Goal: Task Accomplishment & Management: Use online tool/utility

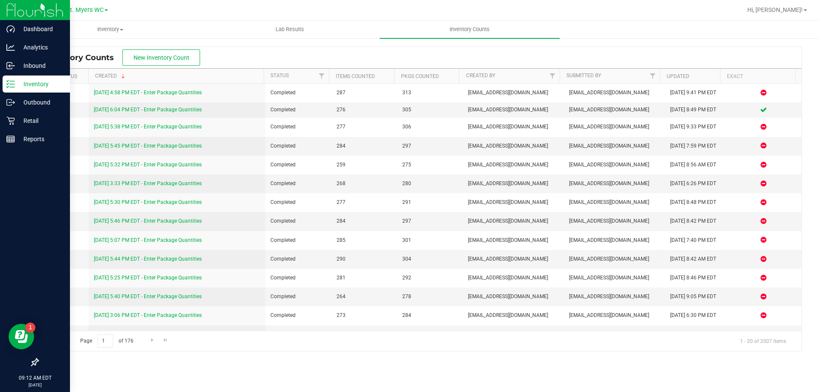
click at [18, 84] on p "Inventory" at bounding box center [40, 84] width 51 height 10
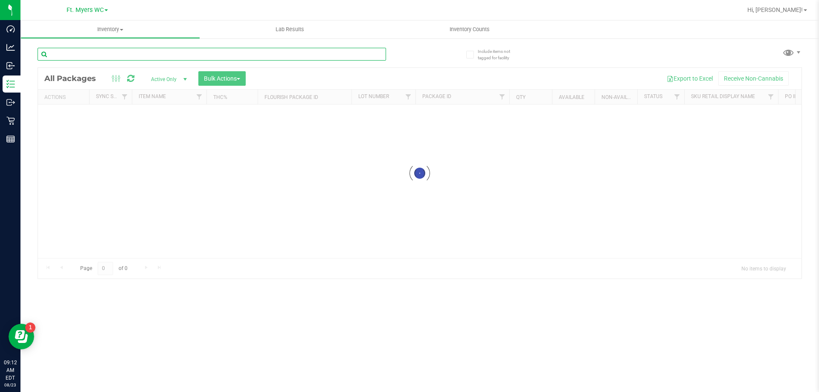
click at [90, 52] on input "text" at bounding box center [212, 54] width 348 height 13
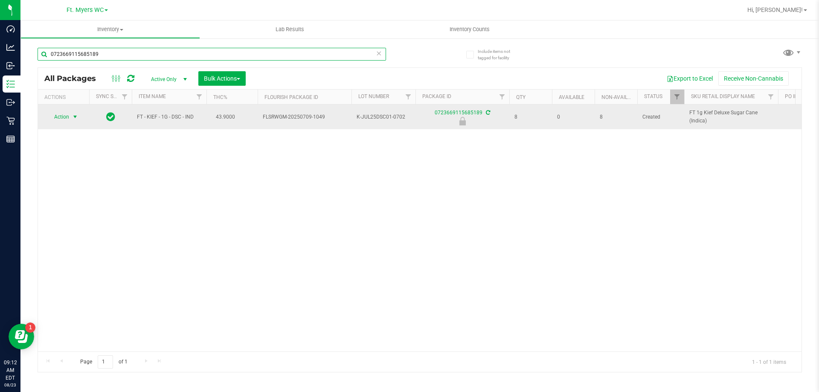
type input "0723669115685189"
click at [65, 113] on span "Action" at bounding box center [57, 117] width 23 height 12
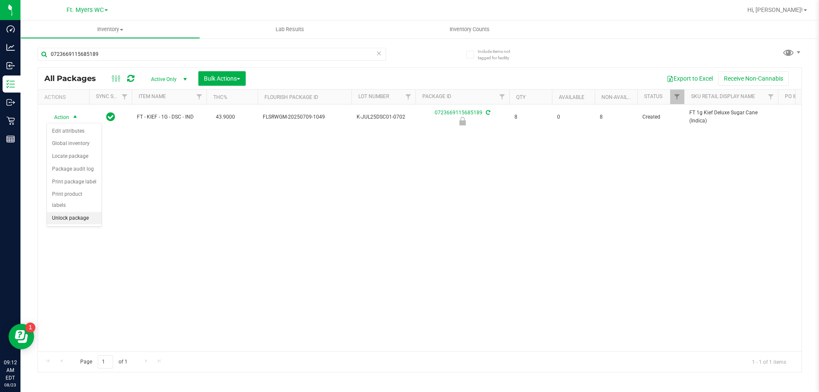
click at [72, 212] on li "Unlock package" at bounding box center [74, 218] width 55 height 13
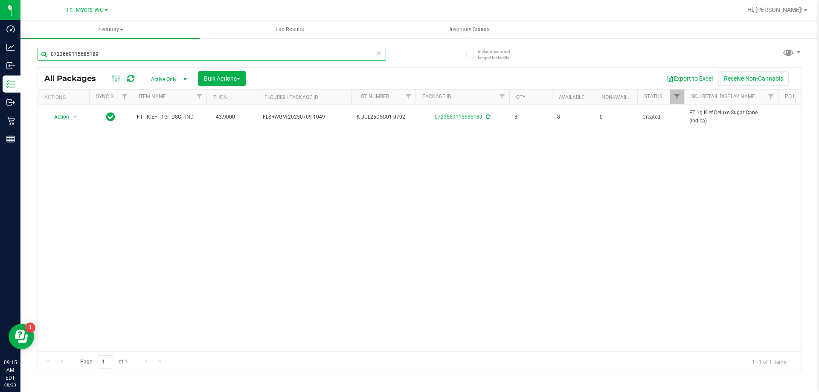
click at [113, 53] on input "0723669115685189" at bounding box center [212, 54] width 348 height 13
type input "0"
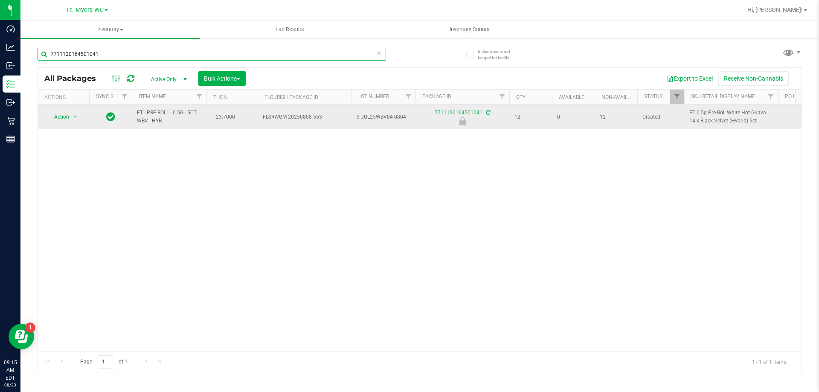
type input "7711120164501041"
click at [94, 129] on td at bounding box center [110, 116] width 43 height 25
click at [75, 117] on span "select" at bounding box center [75, 116] width 7 height 7
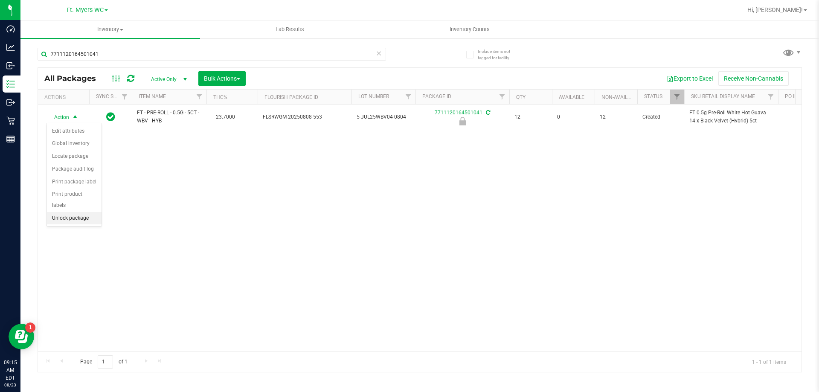
click at [75, 212] on li "Unlock package" at bounding box center [74, 218] width 55 height 13
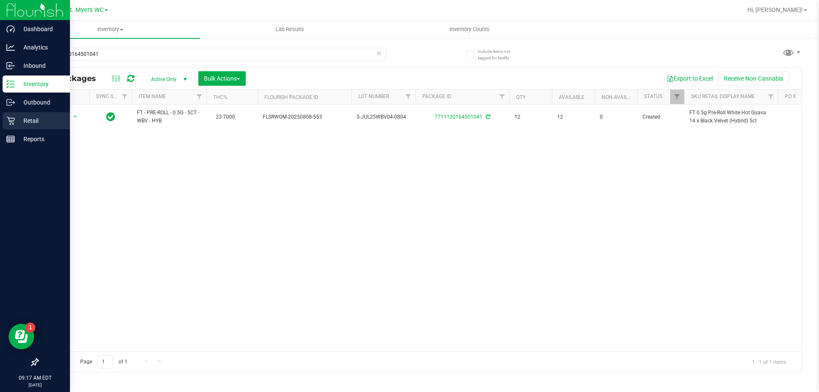
click at [17, 124] on p "Retail" at bounding box center [40, 121] width 51 height 10
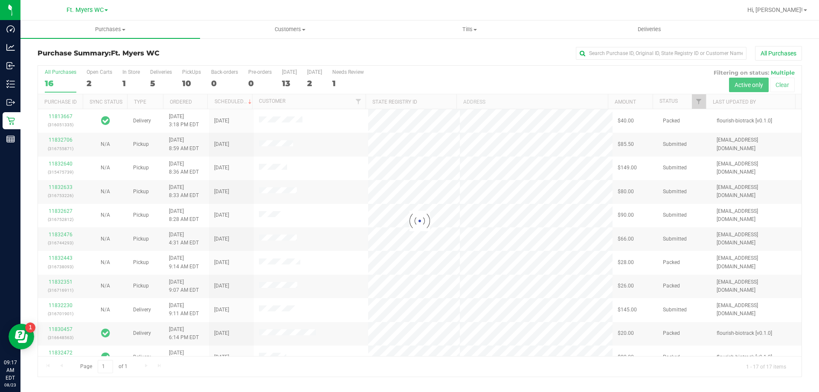
click at [165, 75] on div at bounding box center [419, 221] width 763 height 311
click at [156, 75] on div at bounding box center [419, 221] width 763 height 311
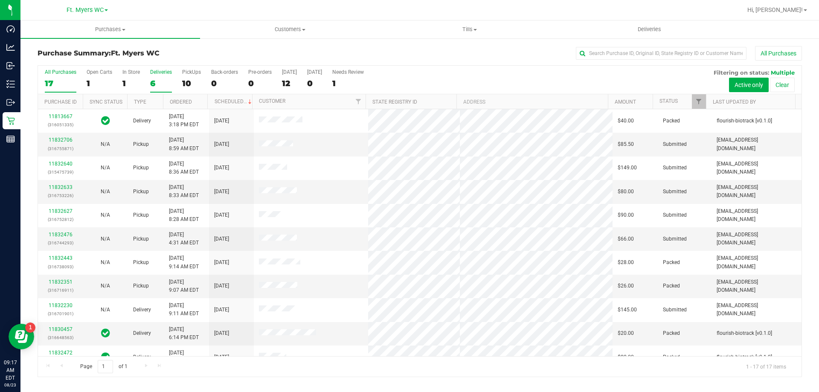
click at [156, 77] on label "Deliveries 6" at bounding box center [161, 80] width 22 height 23
click at [0, 0] on input "Deliveries 6" at bounding box center [0, 0] width 0 height 0
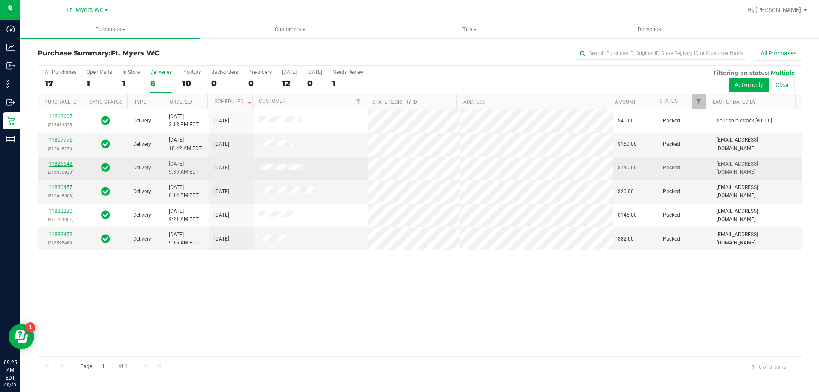
click at [58, 164] on link "11826542" at bounding box center [61, 164] width 24 height 6
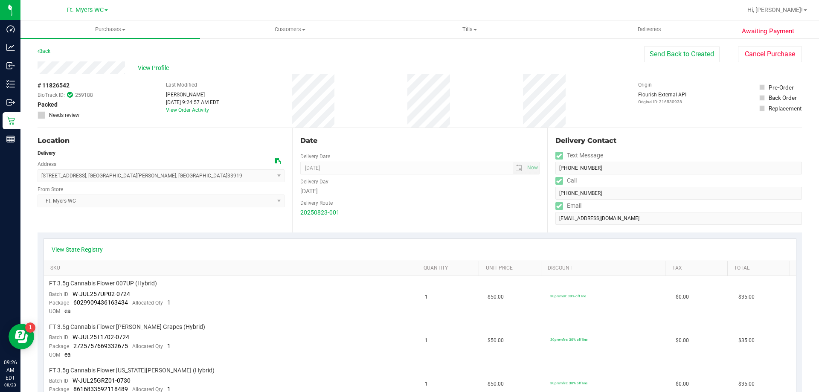
click at [45, 53] on link "Back" at bounding box center [44, 51] width 13 height 6
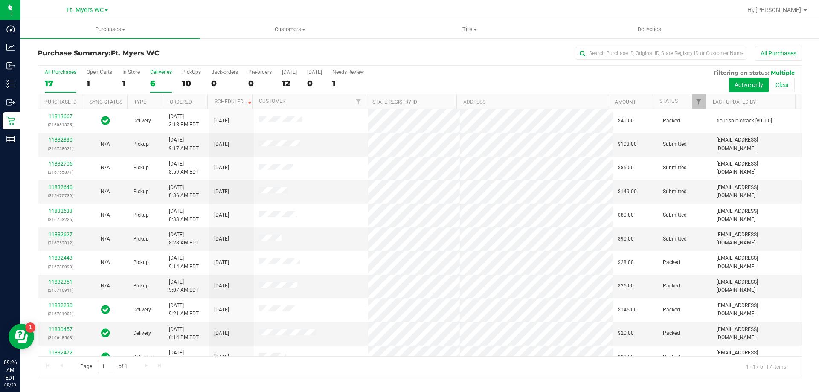
click at [162, 75] on label "Deliveries 6" at bounding box center [161, 80] width 22 height 23
click at [0, 0] on input "Deliveries 6" at bounding box center [0, 0] width 0 height 0
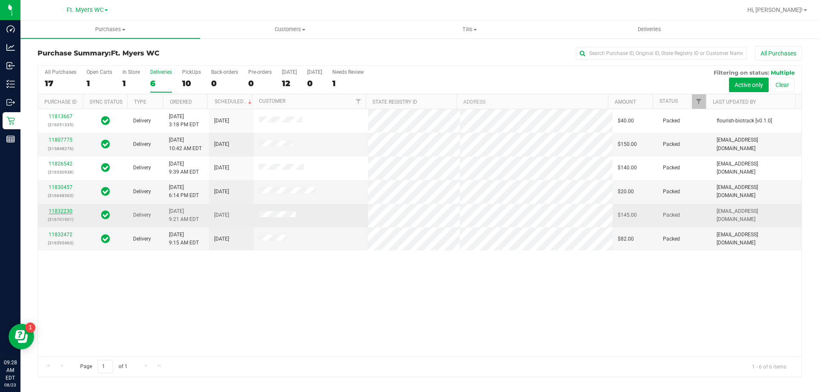
click at [57, 209] on link "11832230" at bounding box center [61, 211] width 24 height 6
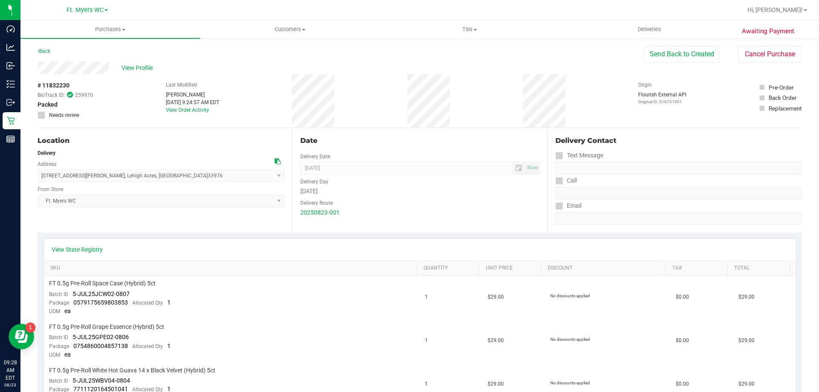
drag, startPoint x: 168, startPoint y: 172, endPoint x: 42, endPoint y: 174, distance: 125.8
click at [42, 174] on span "[STREET_ADDRESS][PERSON_NAME] , [GEOGRAPHIC_DATA] , [GEOGRAPHIC_DATA] 33976 Sel…" at bounding box center [161, 175] width 247 height 13
copy span "[STREET_ADDRESS][PERSON_NAME]"
click at [409, 99] on div "# 11832230 BioTrack ID: 259970 Packed Needs review Last Modified [PERSON_NAME] …" at bounding box center [420, 100] width 764 height 53
click at [137, 68] on span "View Profile" at bounding box center [139, 68] width 34 height 9
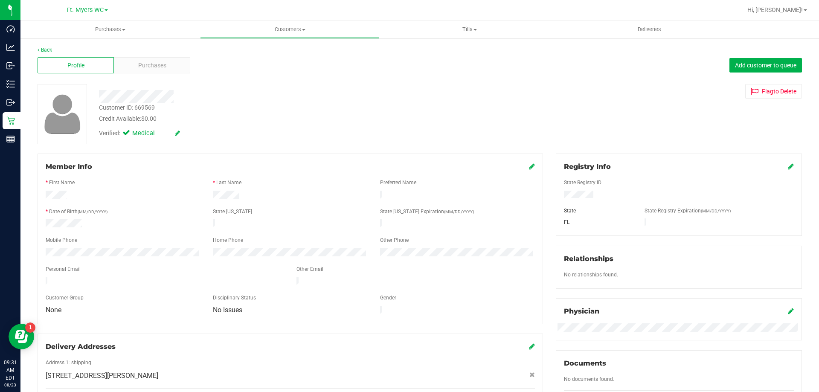
click at [174, 133] on div "Verified: Medical" at bounding box center [139, 133] width 81 height 9
click at [176, 135] on icon at bounding box center [177, 133] width 5 height 6
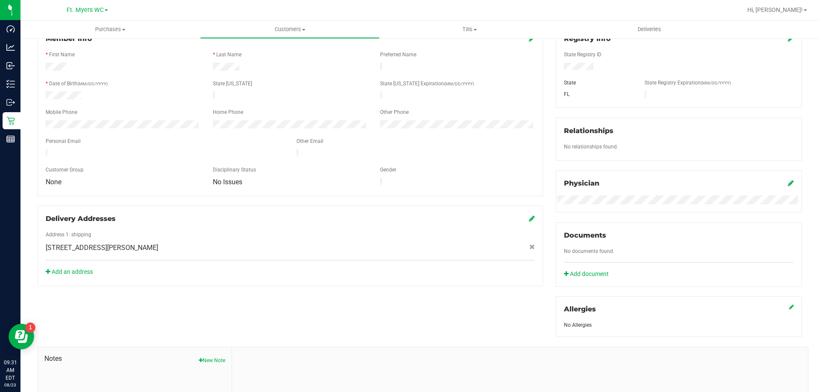
drag, startPoint x: 102, startPoint y: 127, endPoint x: 47, endPoint y: 127, distance: 55.0
click at [47, 130] on div at bounding box center [290, 133] width 489 height 7
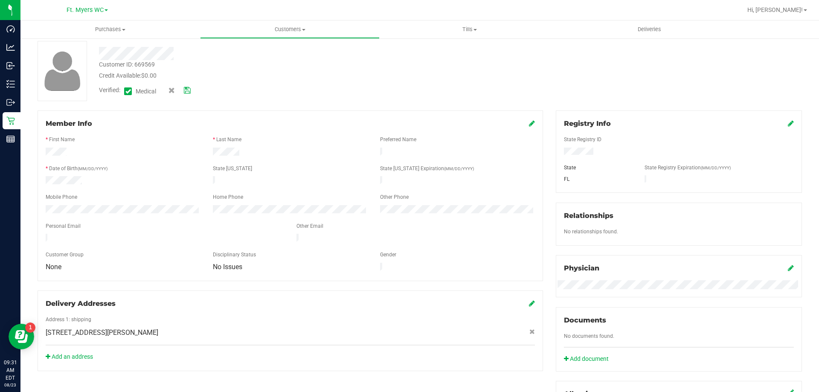
scroll to position [0, 0]
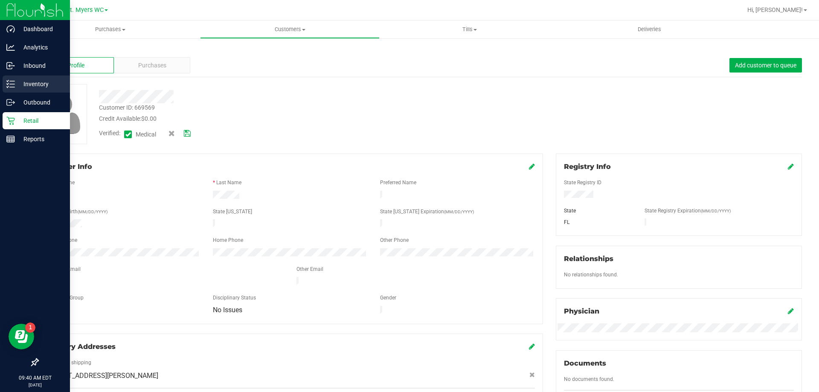
click at [7, 89] on div "Inventory" at bounding box center [36, 83] width 67 height 17
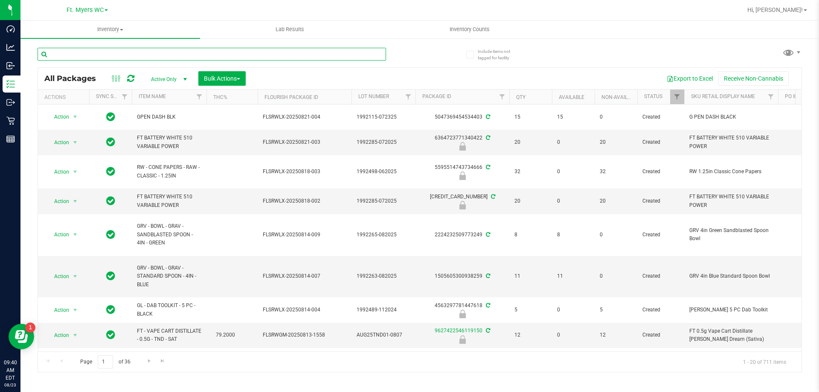
click at [124, 58] on input "text" at bounding box center [212, 54] width 348 height 13
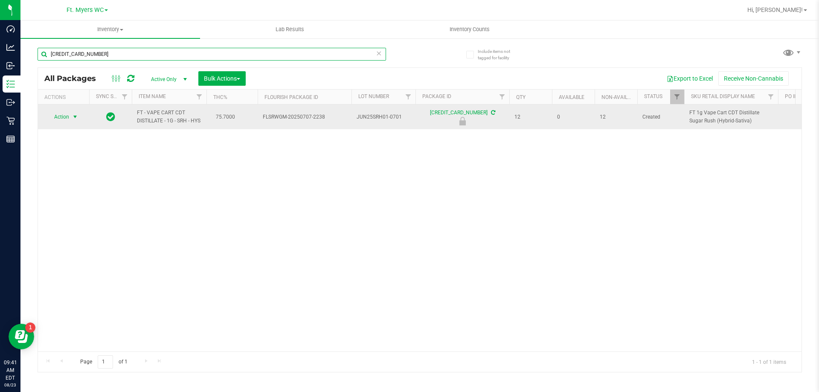
type input "[CREDIT_CARD_NUMBER]"
click at [77, 119] on span "select" at bounding box center [75, 116] width 7 height 7
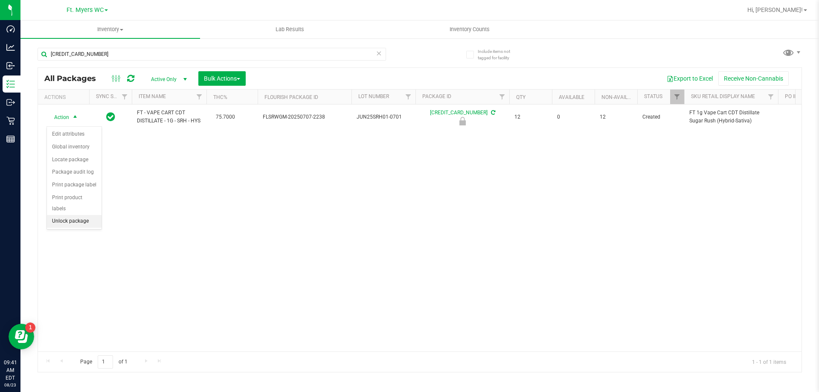
click at [85, 215] on li "Unlock package" at bounding box center [74, 221] width 55 height 13
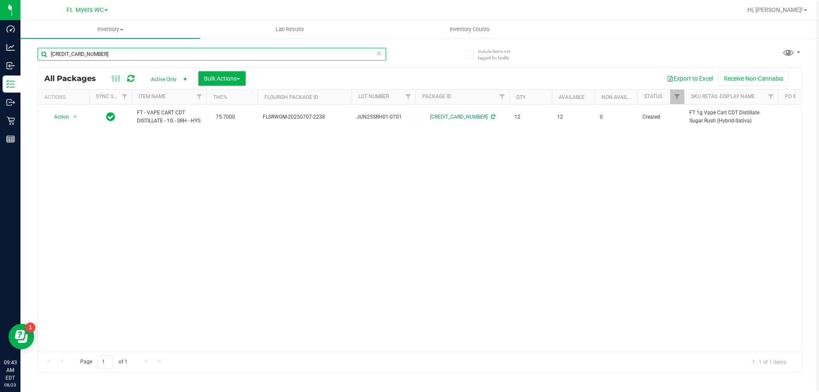
click at [127, 56] on input "[CREDIT_CARD_NUMBER]" at bounding box center [212, 54] width 348 height 13
type input "2"
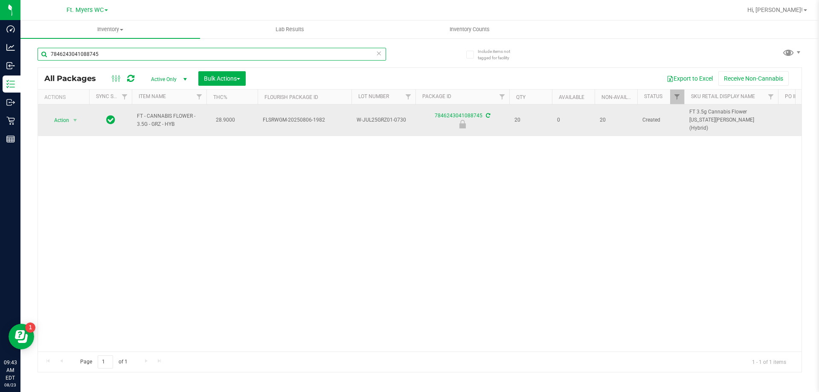
type input "7846243041088745"
click at [76, 122] on span "select" at bounding box center [75, 120] width 11 height 12
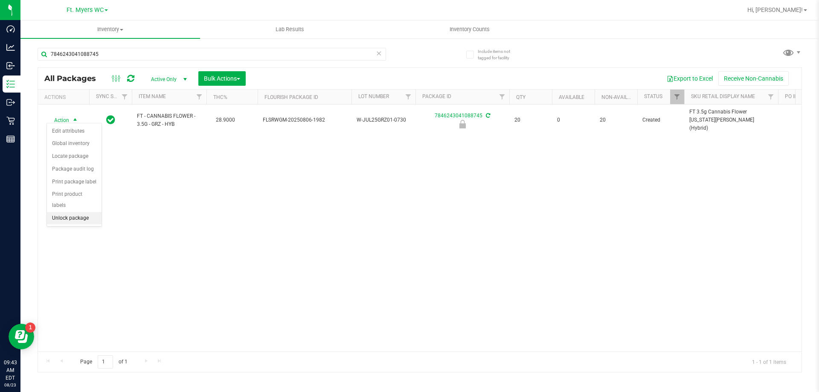
click at [77, 212] on li "Unlock package" at bounding box center [74, 218] width 55 height 13
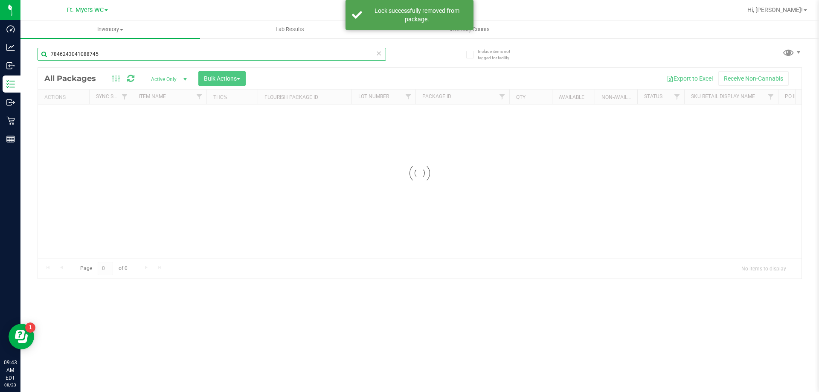
click at [128, 51] on input "7846243041088745" at bounding box center [212, 54] width 348 height 13
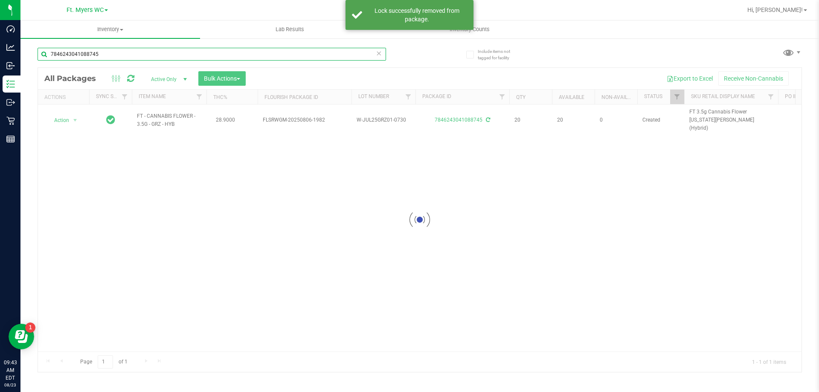
click at [128, 51] on input "7846243041088745" at bounding box center [212, 54] width 348 height 13
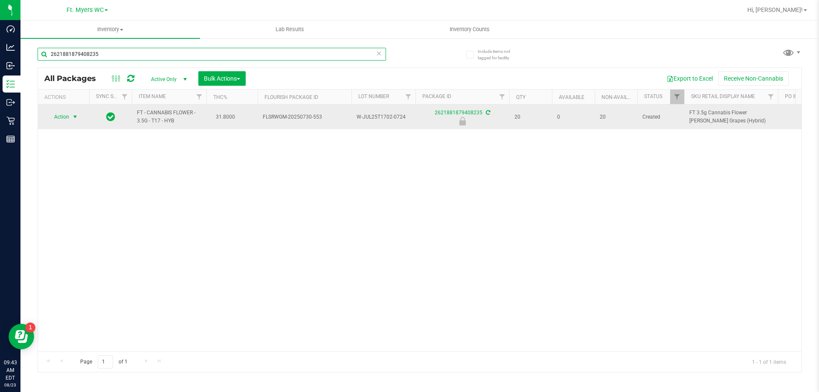
type input "2621881879408235"
click at [75, 116] on span "select" at bounding box center [75, 116] width 7 height 7
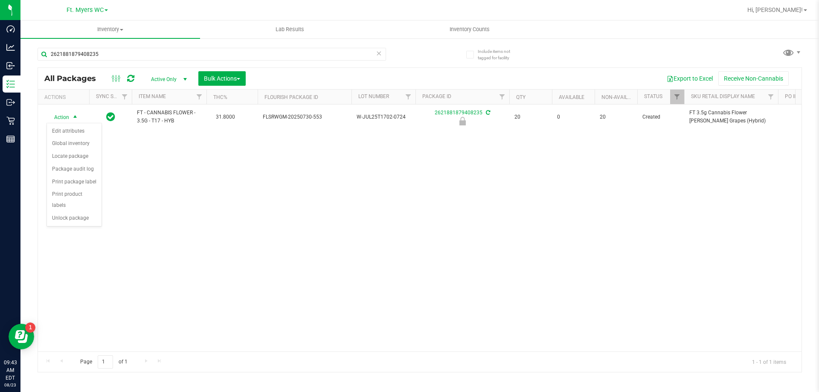
click at [92, 215] on div "Action Edit attributes Global inventory Locate package Package audit log Print …" at bounding box center [73, 175] width 55 height 104
click at [83, 212] on li "Unlock package" at bounding box center [74, 218] width 55 height 13
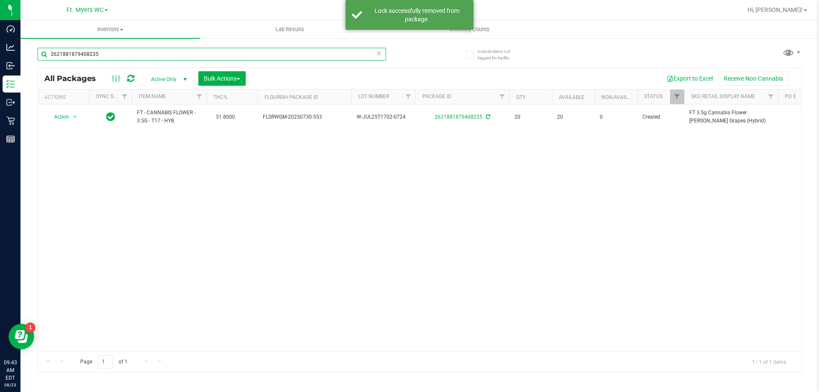
click at [145, 54] on input "2621881879408235" at bounding box center [212, 54] width 348 height 13
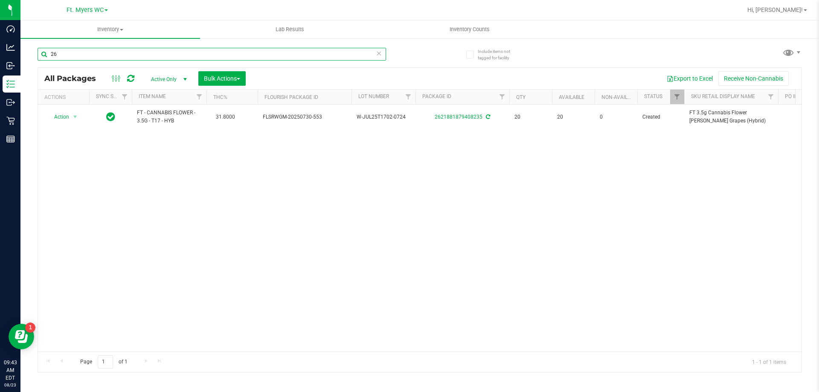
type input "2"
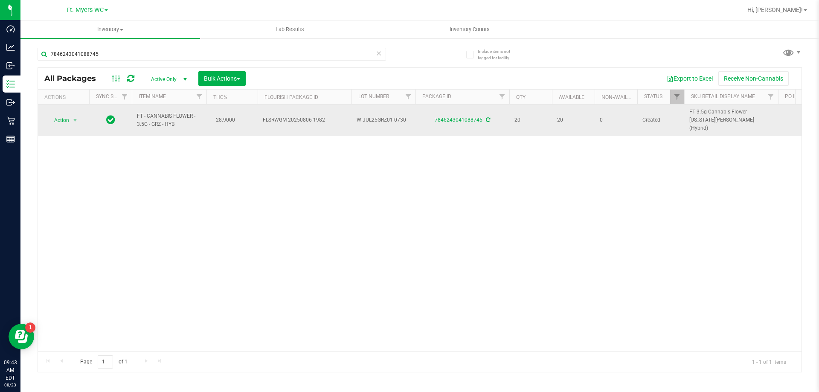
click at [62, 120] on span "Action" at bounding box center [57, 120] width 23 height 12
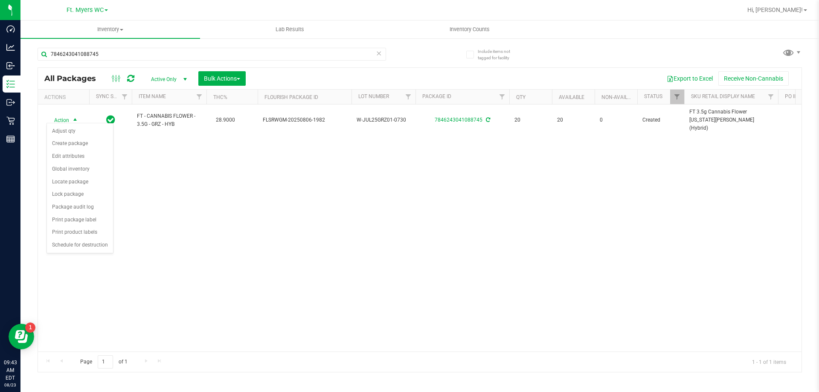
click at [163, 196] on div "Action Action Adjust qty Create package Edit attributes Global inventory Locate…" at bounding box center [419, 227] width 763 height 247
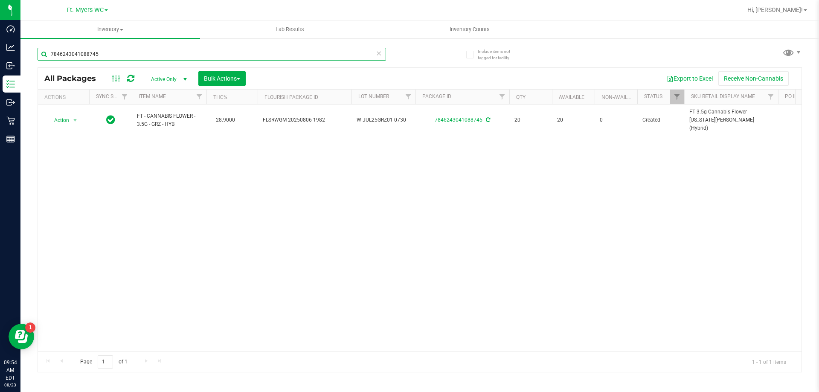
drag, startPoint x: 128, startPoint y: 51, endPoint x: 0, endPoint y: -23, distance: 148.2
click at [0, 0] on html "Dashboard Analytics Inbound Inventory Outbound Retail Reports 09:54 AM EDT [DAT…" at bounding box center [409, 196] width 819 height 392
type input "DDA"
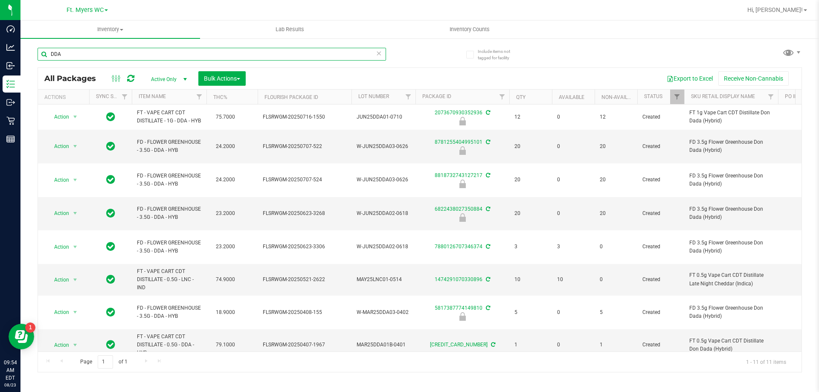
click at [136, 53] on input "DDA" at bounding box center [212, 54] width 348 height 13
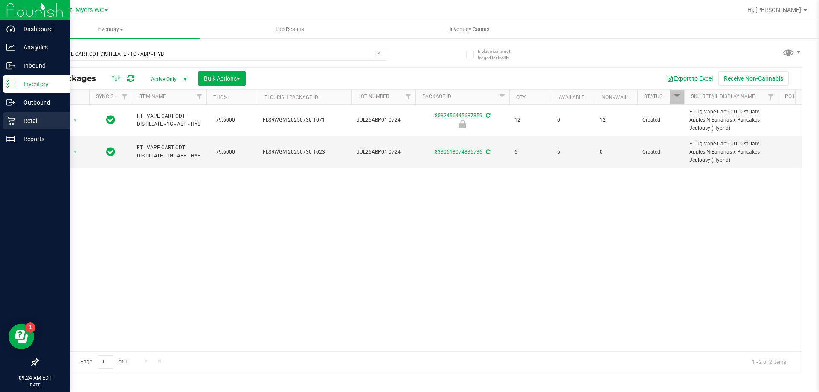
click at [17, 113] on div "Retail" at bounding box center [36, 120] width 67 height 17
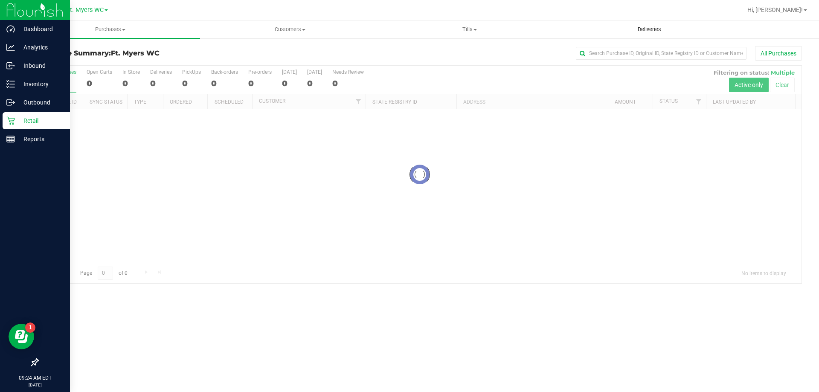
click at [653, 25] on uib-tab-heading "Deliveries" at bounding box center [649, 29] width 179 height 17
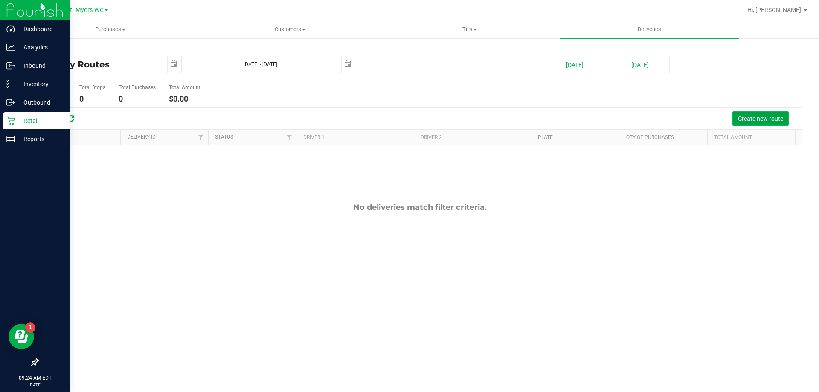
click at [758, 117] on span "Create new route" at bounding box center [760, 118] width 45 height 7
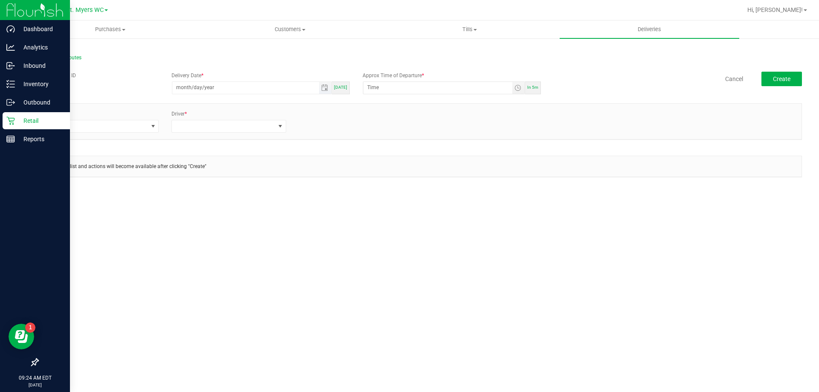
click at [242, 86] on input "month/day/year" at bounding box center [245, 87] width 147 height 11
type input "08/23/0002"
type input "12:00 AM"
click at [210, 87] on input "08/23/1925" at bounding box center [245, 87] width 147 height 11
click at [209, 88] on input "08/23/1925" at bounding box center [245, 87] width 147 height 11
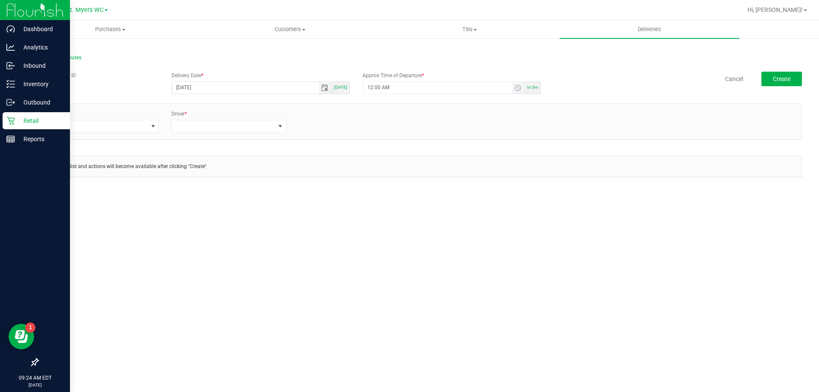
type input "[DATE]"
click at [377, 87] on input "12:00 AM" at bounding box center [437, 87] width 149 height 11
click at [368, 87] on input "12:00 AM" at bounding box center [437, 87] width 149 height 11
type input "10:00 AM"
click at [110, 127] on span at bounding box center [96, 126] width 103 height 12
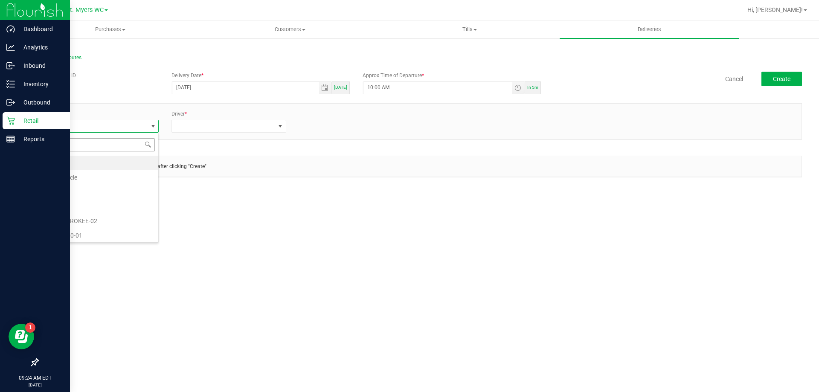
scroll to position [13, 115]
type input "06"
click at [92, 177] on li "FL-ROGUE-06" at bounding box center [101, 177] width 113 height 14
click at [192, 119] on div "Driver *" at bounding box center [228, 121] width 127 height 23
click at [192, 126] on span at bounding box center [223, 126] width 103 height 12
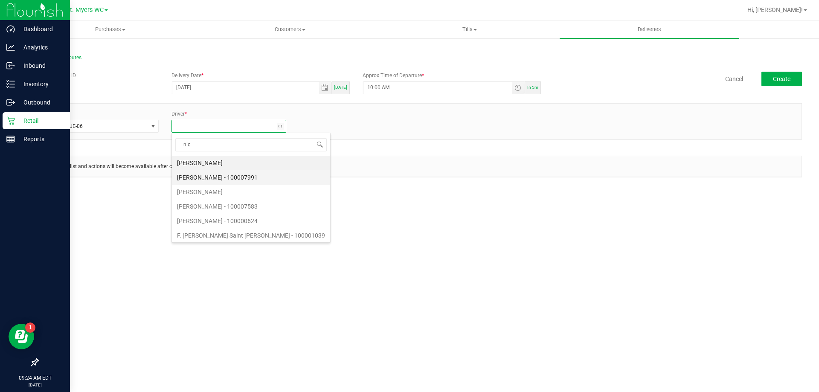
type input "nich"
click at [219, 177] on li "Nicholas Strollo - 100007988" at bounding box center [228, 177] width 113 height 14
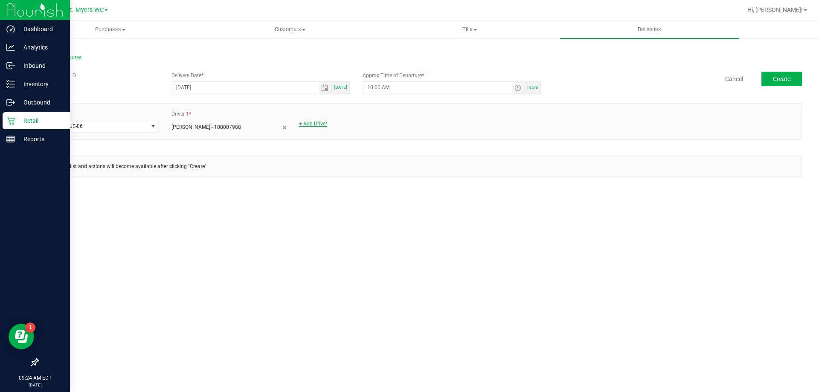
click at [306, 121] on link "+ Add Driver" at bounding box center [313, 124] width 28 height 6
click at [336, 124] on span at bounding box center [350, 126] width 103 height 12
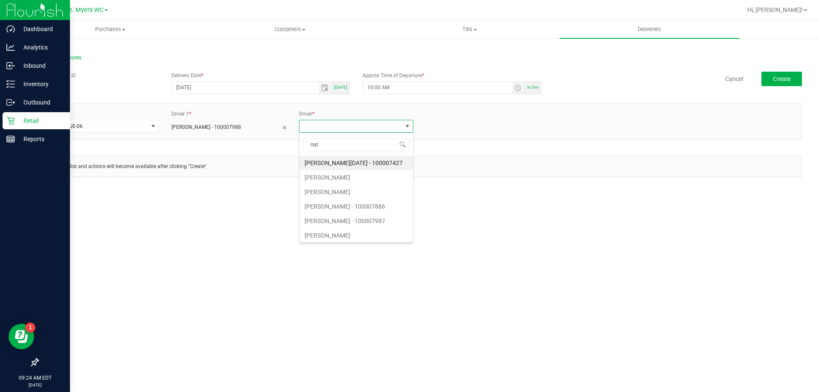
type input "nath"
click at [350, 206] on li "Nathan Walker - 100007987" at bounding box center [355, 206] width 113 height 14
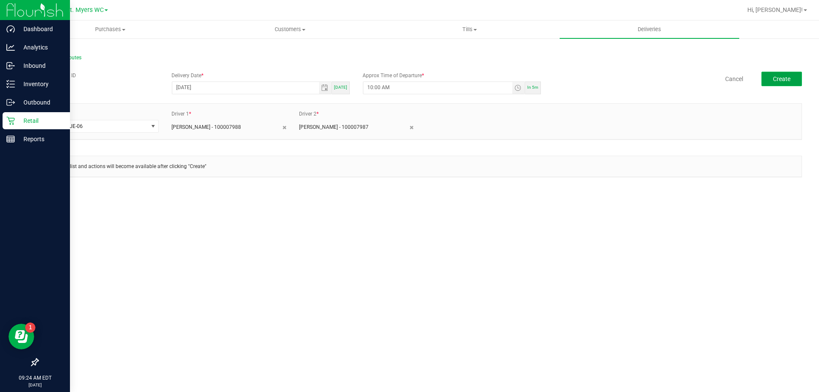
click at [785, 81] on span "Create" at bounding box center [781, 78] width 17 height 7
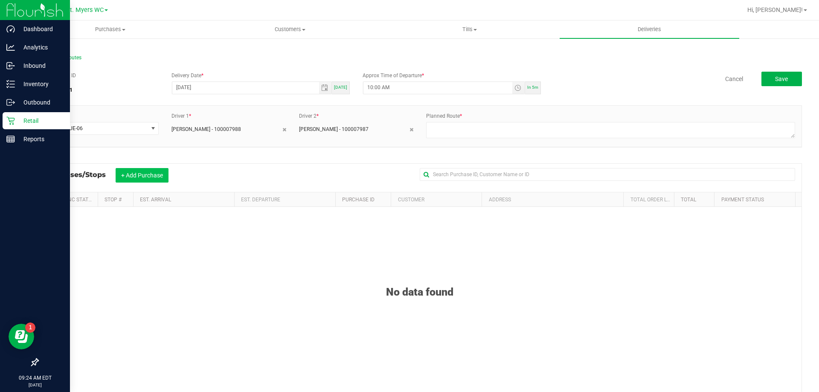
click at [165, 177] on button "+ Add Purchase" at bounding box center [142, 175] width 53 height 14
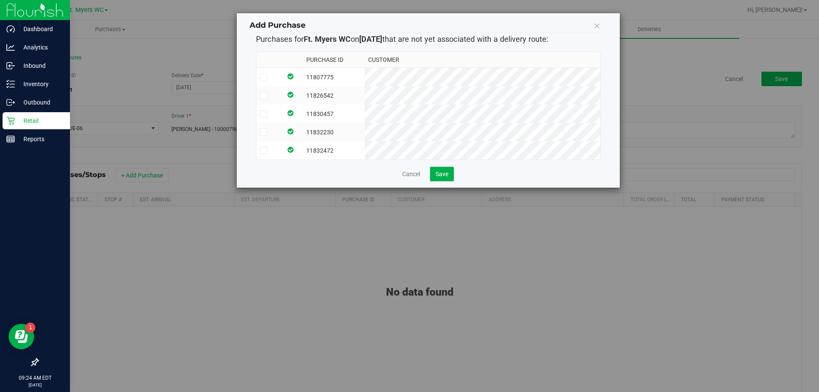
drag, startPoint x: 275, startPoint y: 147, endPoint x: 271, endPoint y: 134, distance: 13.6
click at [275, 147] on label at bounding box center [269, 151] width 19 height 8
click at [0, 0] on input "checkbox" at bounding box center [0, 0] width 0 height 0
click at [269, 131] on label at bounding box center [269, 132] width 19 height 8
click at [0, 0] on input "checkbox" at bounding box center [0, 0] width 0 height 0
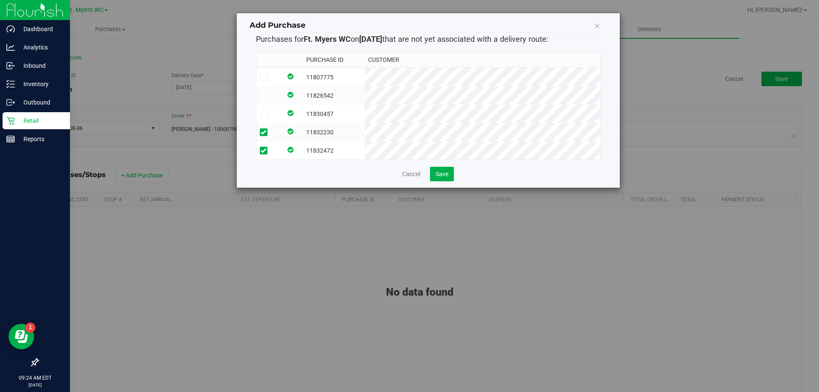
click at [268, 112] on label at bounding box center [269, 114] width 19 height 8
click at [0, 0] on input "checkbox" at bounding box center [0, 0] width 0 height 0
click at [268, 95] on label at bounding box center [269, 96] width 19 height 8
click at [0, 0] on input "checkbox" at bounding box center [0, 0] width 0 height 0
click at [268, 72] on td at bounding box center [269, 77] width 26 height 19
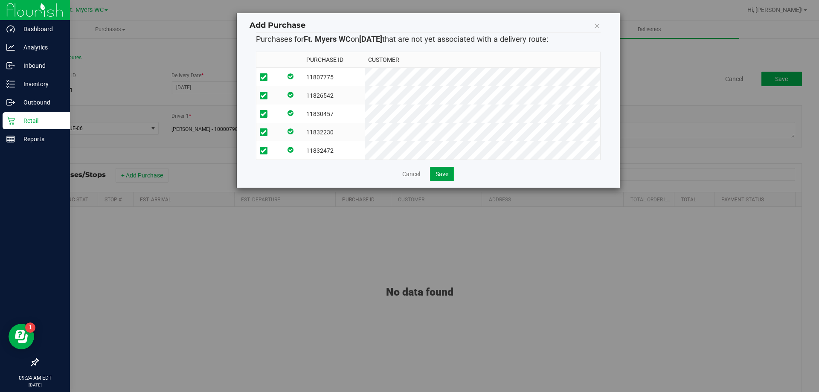
click at [447, 177] on span "Save" at bounding box center [441, 174] width 13 height 7
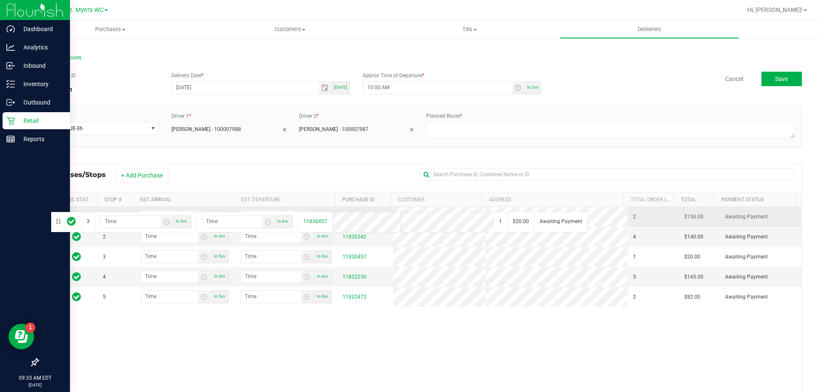
drag, startPoint x: 49, startPoint y: 259, endPoint x: 49, endPoint y: 211, distance: 48.2
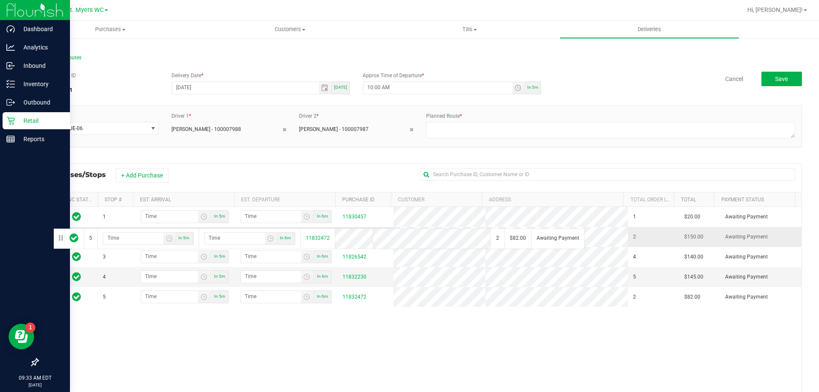
drag, startPoint x: 47, startPoint y: 297, endPoint x: 52, endPoint y: 227, distance: 69.7
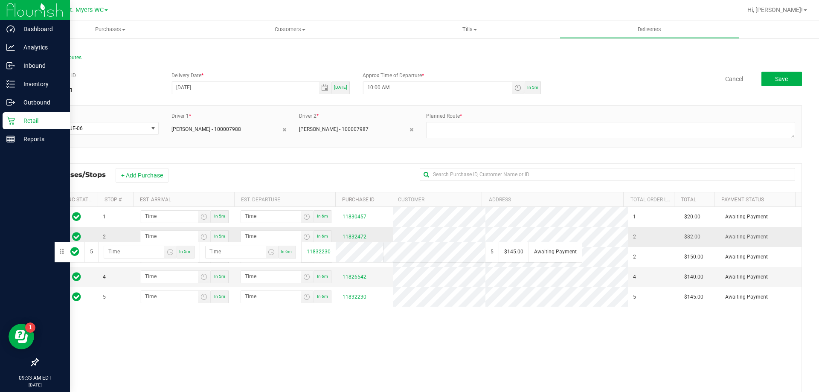
drag, startPoint x: 50, startPoint y: 298, endPoint x: 53, endPoint y: 241, distance: 56.8
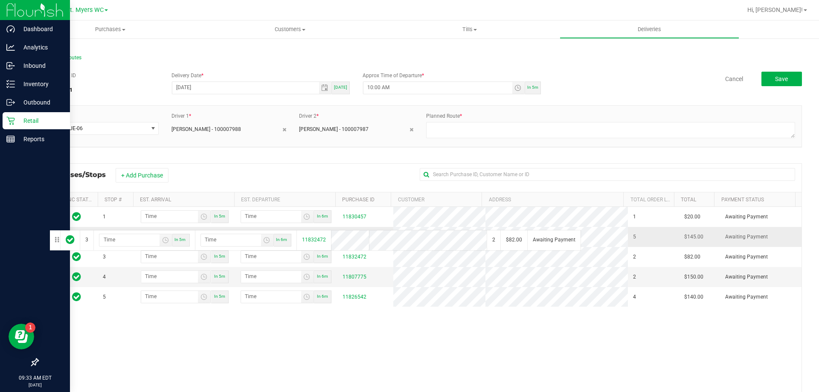
drag, startPoint x: 50, startPoint y: 259, endPoint x: 48, endPoint y: 229, distance: 29.9
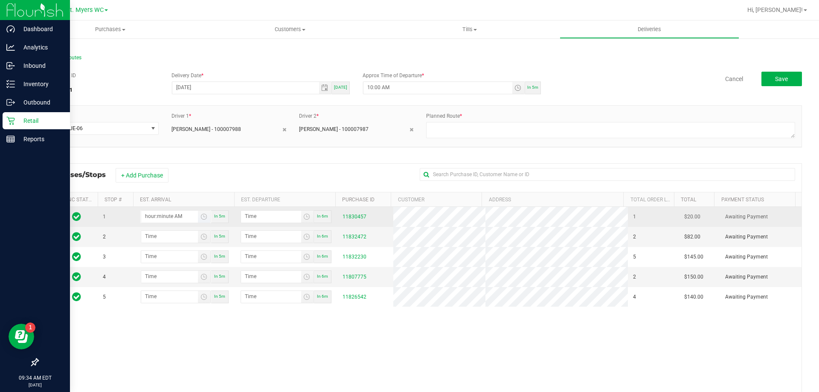
click at [173, 218] on input "hour:minute AM" at bounding box center [169, 216] width 57 height 11
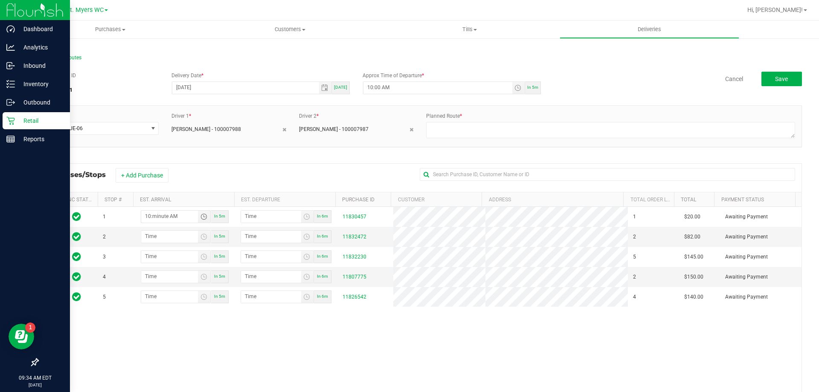
type input "10:00 AM"
type input "10:01 AM"
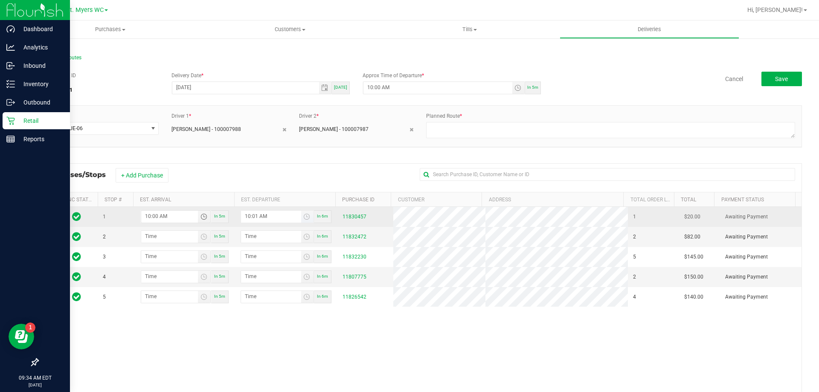
type input "10:00 AM"
click at [248, 219] on input "10:01 AM" at bounding box center [271, 216] width 60 height 11
click at [249, 217] on input "10:01 AM" at bounding box center [271, 216] width 60 height 11
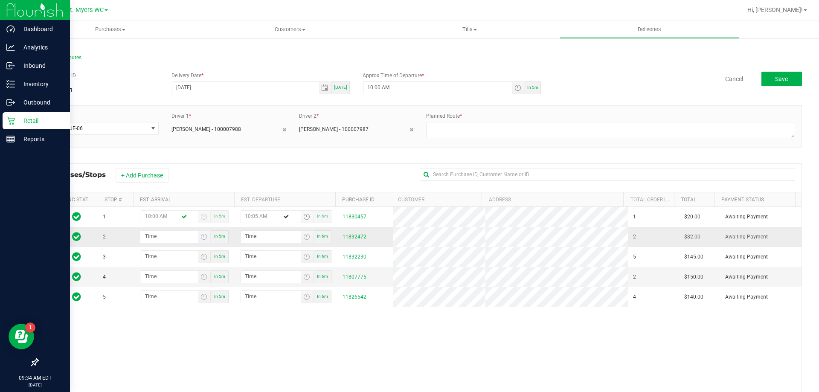
type input "10:05 AM"
click at [148, 235] on input "hour:minute AM" at bounding box center [169, 236] width 57 height 11
type input "10:03 AM"
type input "10:04 AM"
type input "10:30 AM"
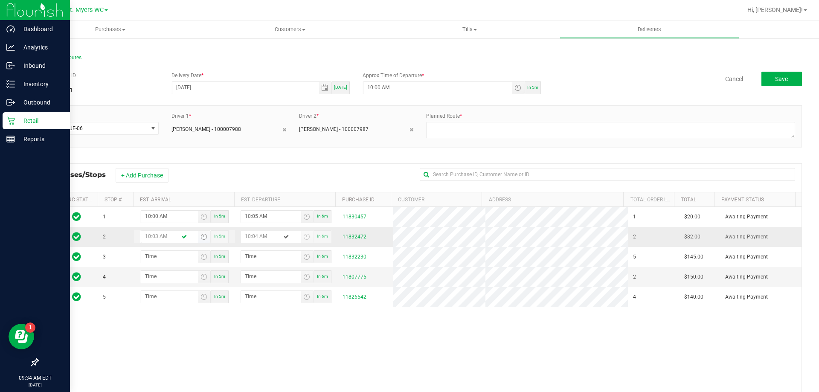
type input "10:31 AM"
click at [251, 233] on input "10:31 AM" at bounding box center [271, 236] width 60 height 11
type input "10:02 AM"
type input "10:35 AM"
click at [153, 237] on input "10:02 AM" at bounding box center [169, 236] width 57 height 11
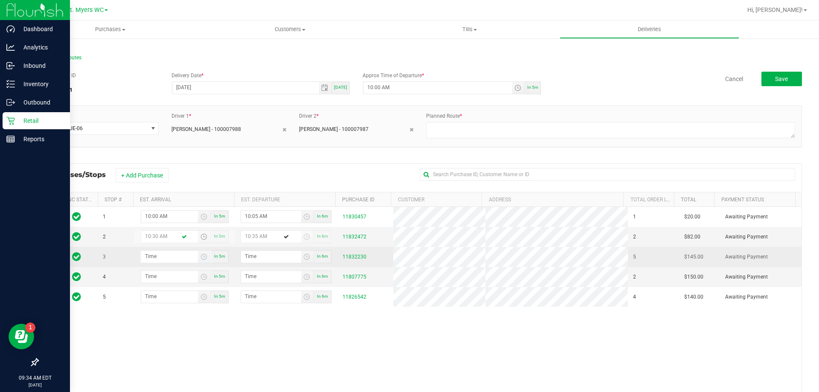
type input "10:30 AM"
click at [146, 257] on input "hour:minute AM" at bounding box center [169, 256] width 57 height 11
type input "11:00 AM"
type input "11:01 AM"
type input "11:00 AM"
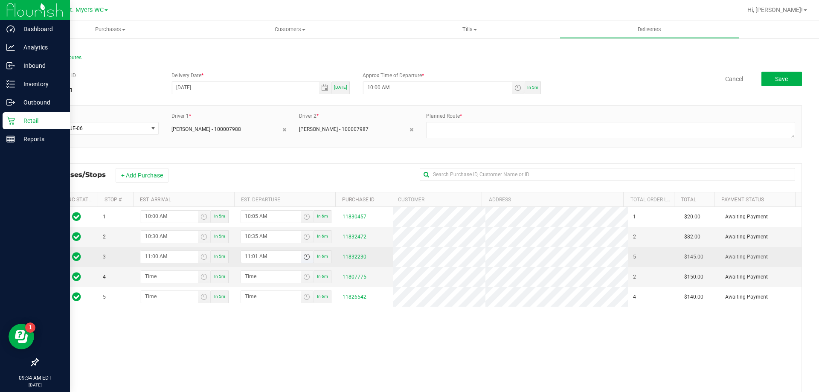
click at [251, 259] on input "11:01 AM" at bounding box center [271, 256] width 60 height 11
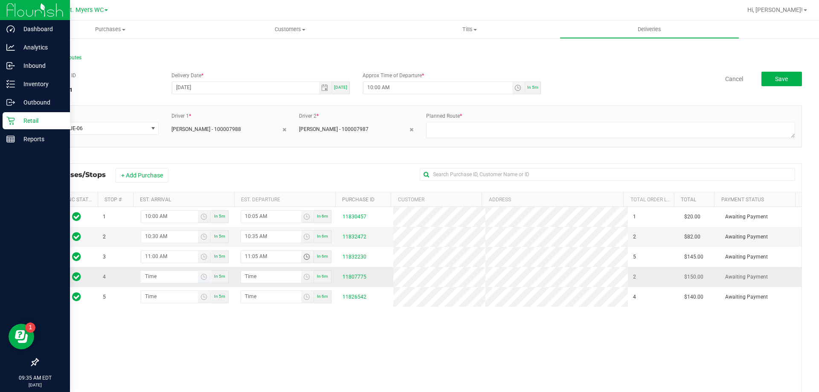
type input "11:05 AM"
click at [149, 279] on input "hour:minute AM" at bounding box center [169, 276] width 57 height 11
type input "12:00 AM"
type input "12:01 AM"
type input "12:00 PM"
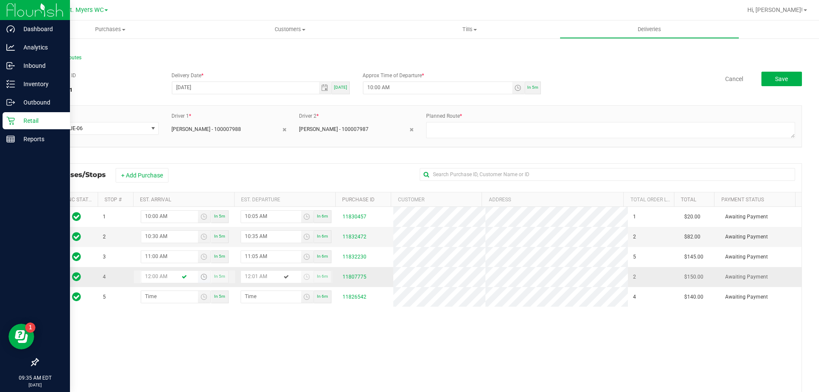
type input "12:01 PM"
type input "12:00 PM"
click at [251, 278] on input "12:01 PM" at bounding box center [271, 276] width 60 height 11
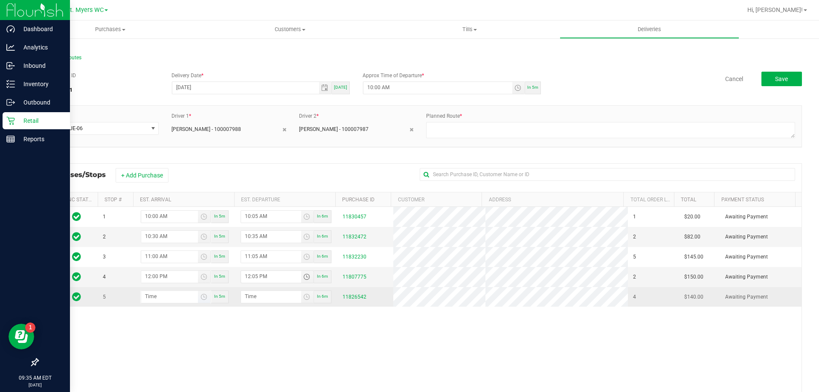
type input "12:05 PM"
click at [150, 298] on input "hour:minute AM" at bounding box center [169, 296] width 57 height 11
type input "12:03 AM"
type input "12:04 AM"
type input "12:30 AM"
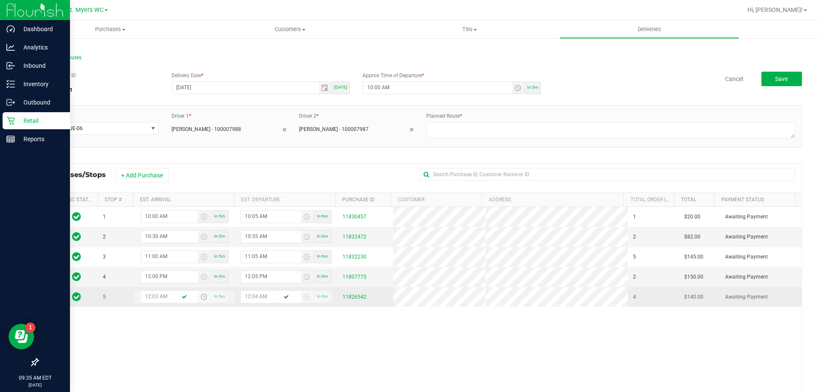
type input "12:31 AM"
type input "12:30 PM"
type input "12:31 PM"
click at [253, 294] on input "12:31 PM" at bounding box center [271, 296] width 60 height 11
type input "12:02 PM"
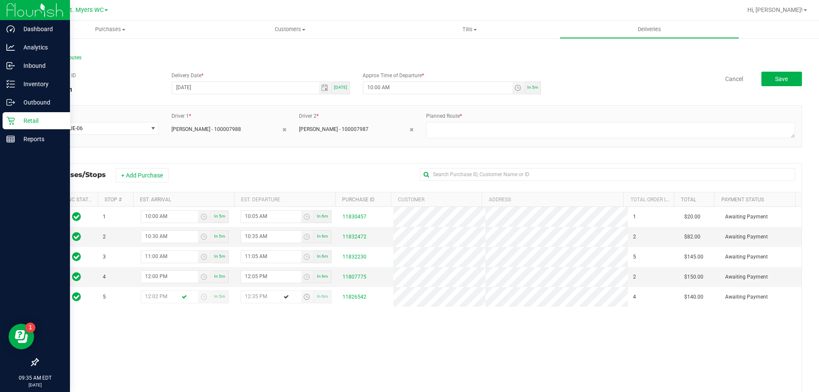
type input "12:35 PM"
drag, startPoint x: 242, startPoint y: 320, endPoint x: 215, endPoint y: 313, distance: 27.8
click at [242, 320] on div "1 10:00 AM In 5m 10:05 AM In 6m 11830457 1 $20.00 Awaiting Payment 2 10:30 AM I…" at bounding box center [419, 330] width 763 height 247
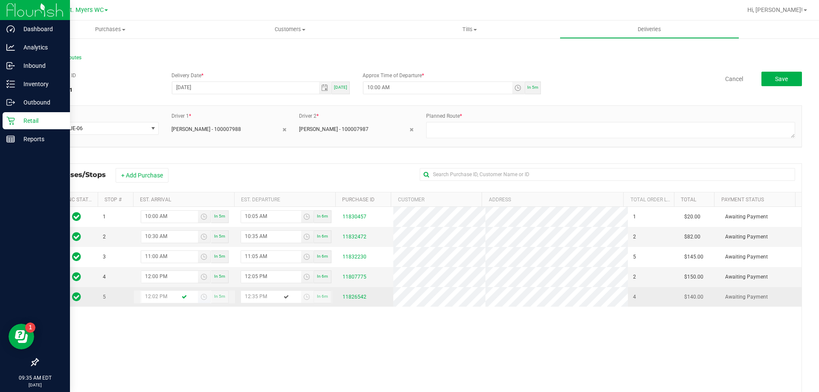
click at [157, 298] on input "12:02 PM" at bounding box center [169, 296] width 57 height 11
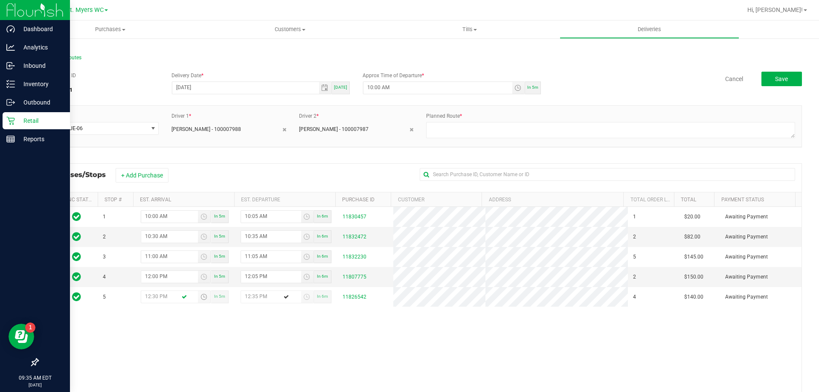
type input "12:30 PM"
click at [221, 330] on div "1 10:00 AM In 5m 10:05 AM In 6m 11830457 1 $20.00 Awaiting Payment 2 10:30 AM I…" at bounding box center [419, 330] width 763 height 247
click at [611, 134] on textarea at bounding box center [610, 130] width 369 height 16
type textarea "1 of 1"
click at [778, 82] on span "Save" at bounding box center [781, 78] width 13 height 7
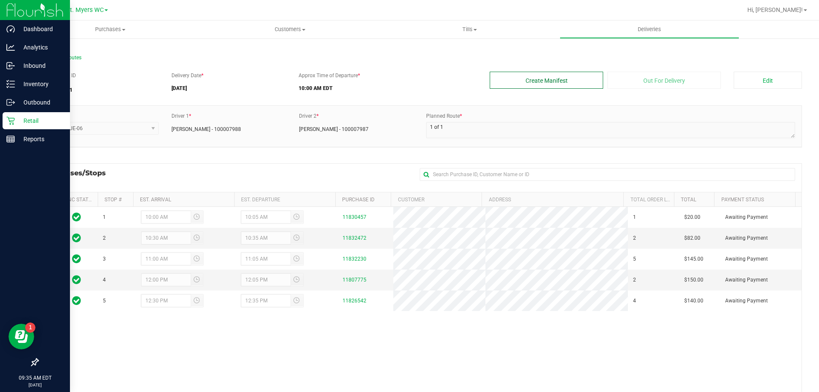
click at [573, 84] on button "Create Manifest" at bounding box center [545, 80] width 113 height 17
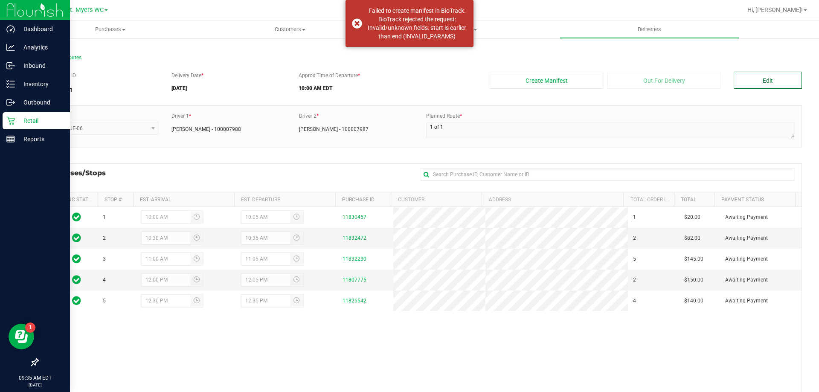
click at [763, 76] on button "Edit" at bounding box center [767, 80] width 68 height 17
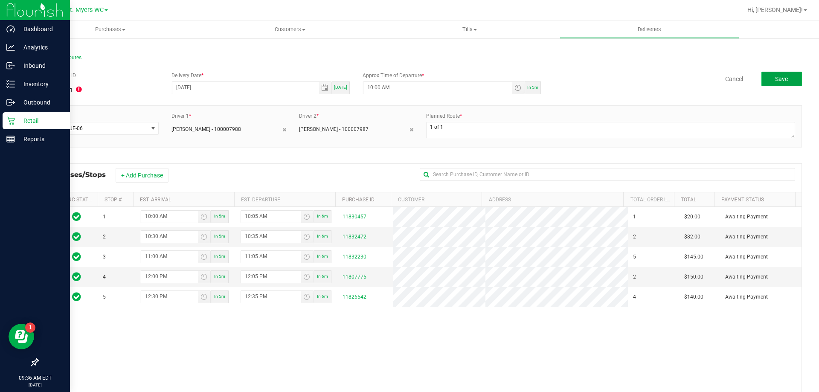
click at [775, 78] on span "Save" at bounding box center [781, 78] width 13 height 7
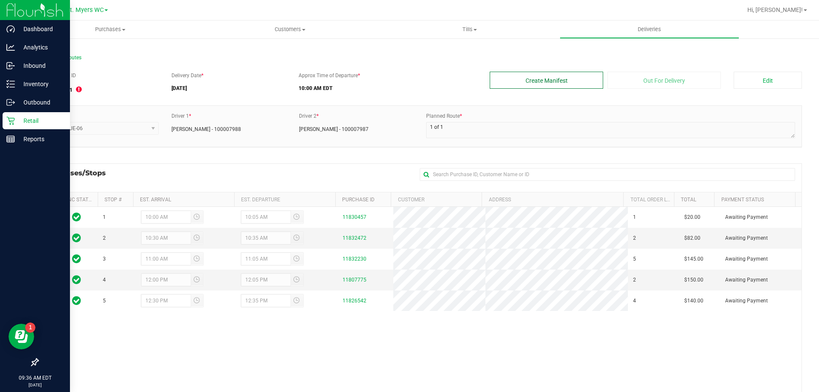
click at [559, 79] on button "Create Manifest" at bounding box center [545, 80] width 113 height 17
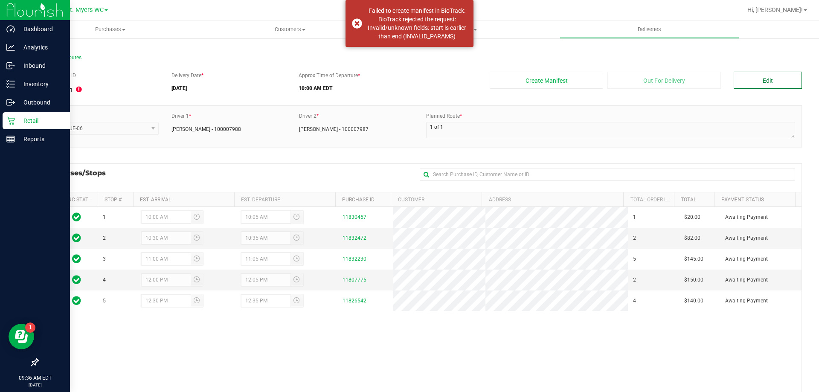
click at [745, 75] on button "Edit" at bounding box center [767, 80] width 68 height 17
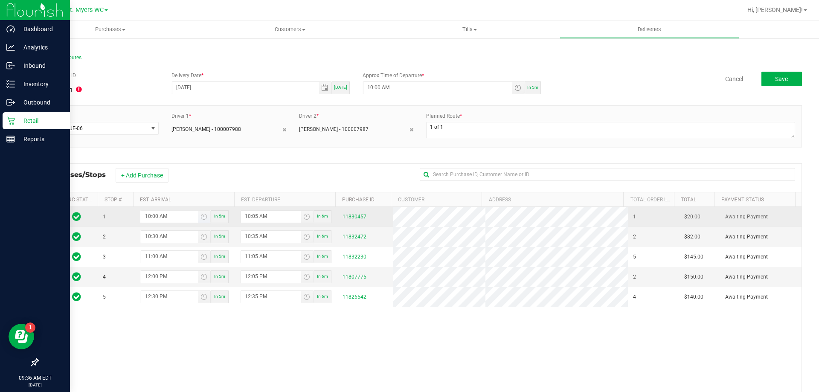
click at [154, 219] on input "10:00 AM" at bounding box center [169, 216] width 57 height 11
type input "10:15 AM"
type input "10:16 AM"
click at [253, 220] on input "10:16 AM" at bounding box center [271, 216] width 60 height 11
type input "10:01 AM"
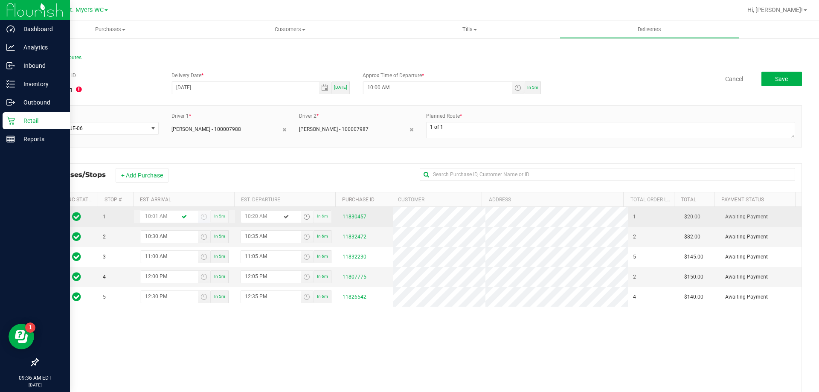
type input "10:20 AM"
click at [155, 217] on input "10:01 AM" at bounding box center [169, 216] width 57 height 11
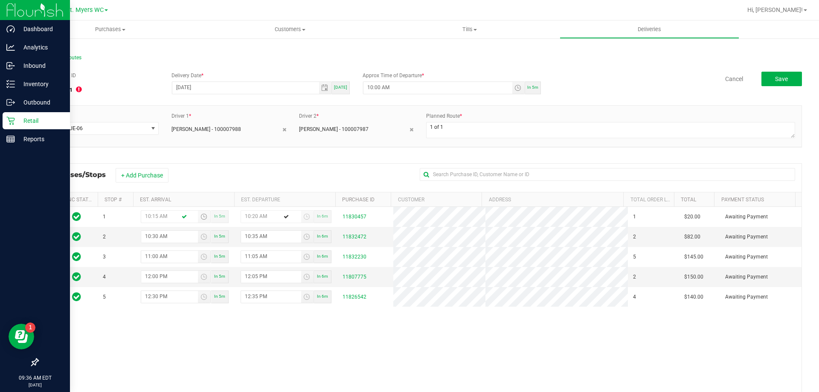
type input "10:15 AM"
click at [200, 175] on div "+ Add Purchase" at bounding box center [266, 175] width 300 height 14
click at [787, 81] on button "Save" at bounding box center [781, 79] width 41 height 14
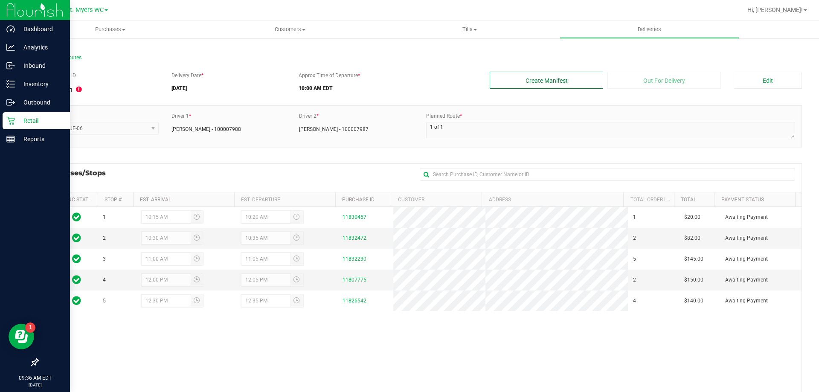
click at [567, 86] on button "Create Manifest" at bounding box center [545, 80] width 113 height 17
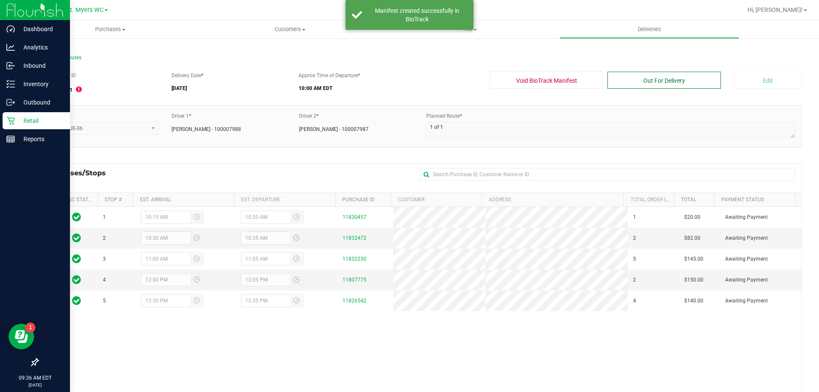
click at [628, 81] on button "Out For Delivery" at bounding box center [663, 80] width 113 height 17
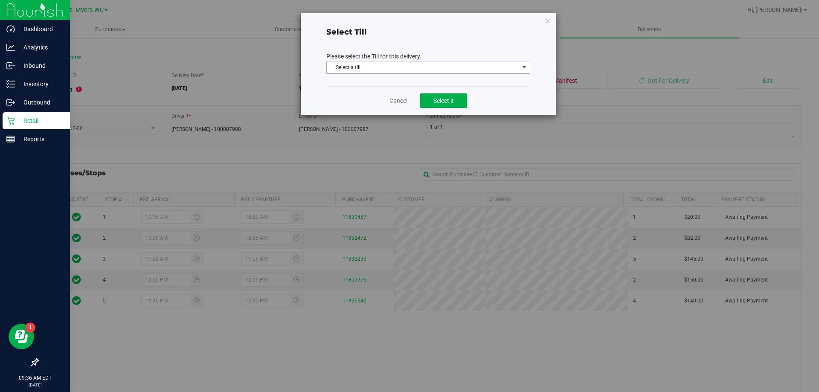
click at [465, 64] on span "Select a till" at bounding box center [423, 67] width 192 height 12
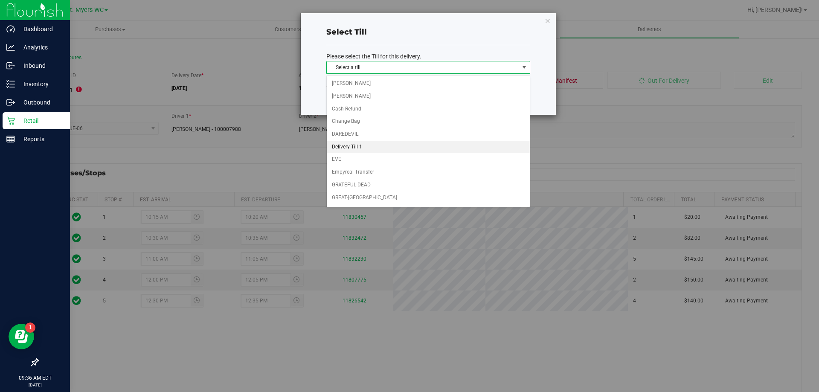
click at [388, 148] on li "Delivery Till 1" at bounding box center [428, 147] width 203 height 13
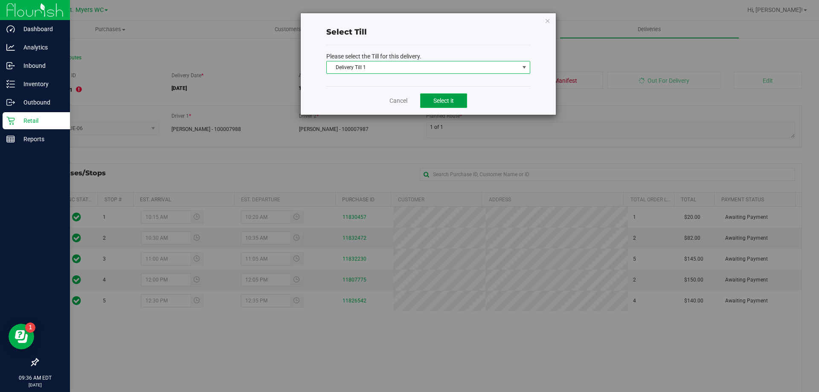
click at [453, 101] on span "Select it" at bounding box center [443, 100] width 20 height 7
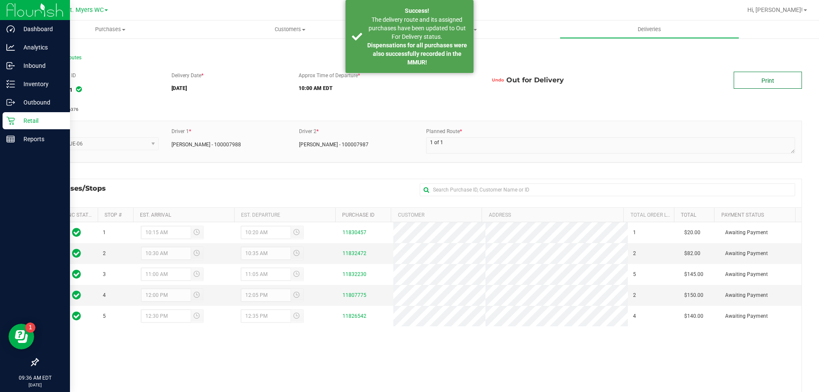
click at [753, 86] on link "Print" at bounding box center [767, 80] width 68 height 17
